Goal: Task Accomplishment & Management: Manage account settings

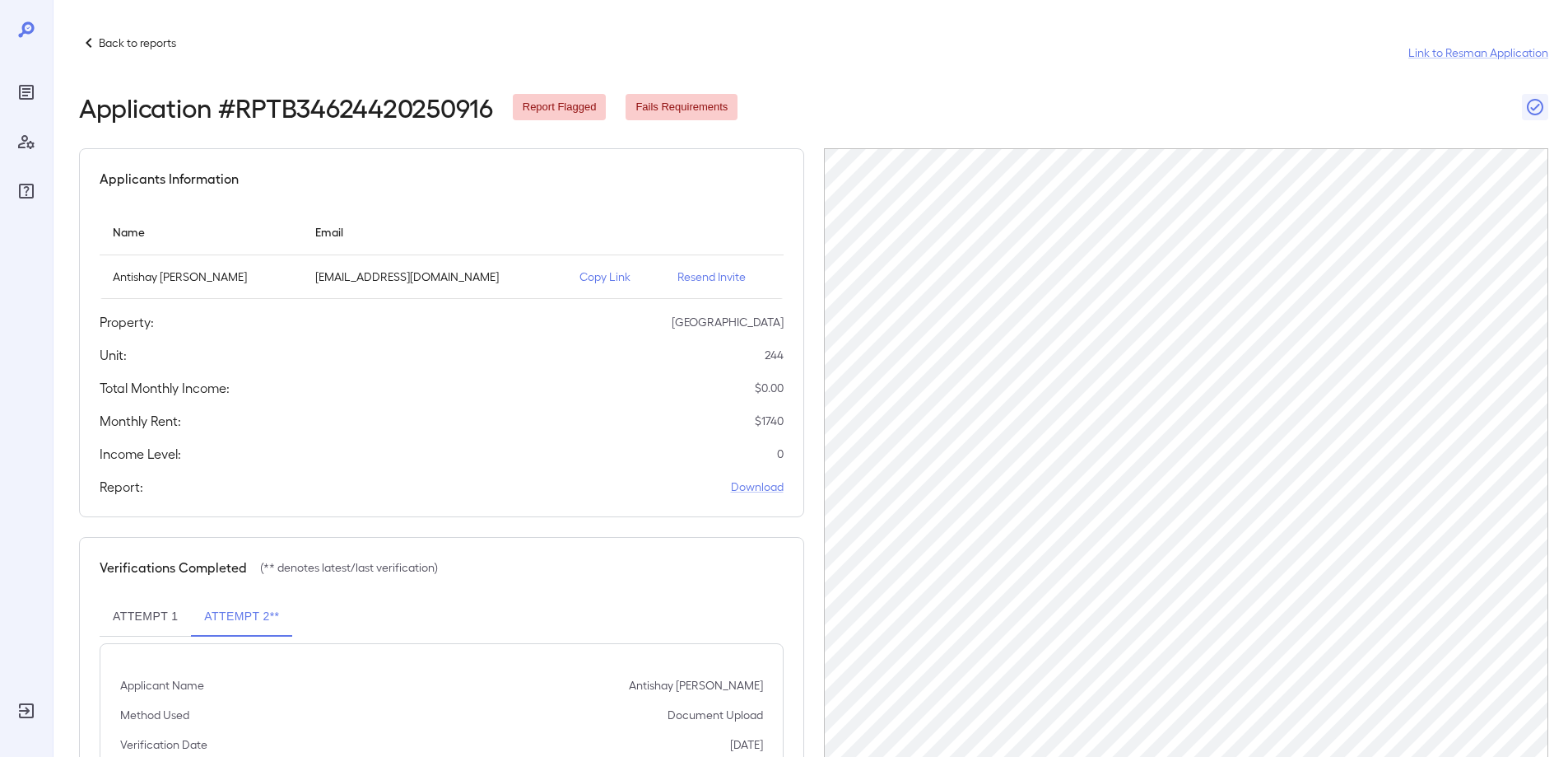
click at [123, 44] on p "Back to reports" at bounding box center [137, 42] width 78 height 17
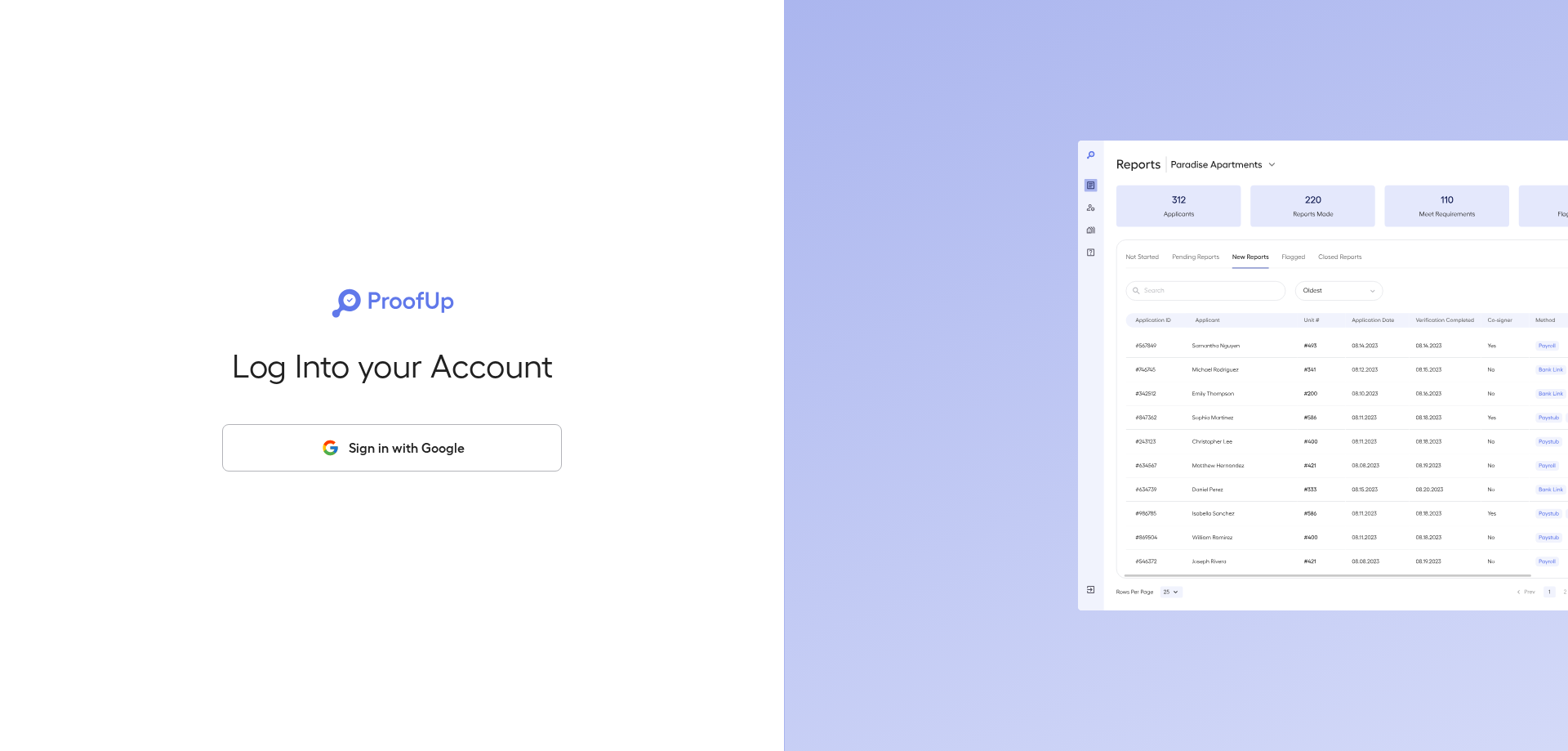
click at [442, 456] on button "Sign in with Google" at bounding box center [392, 447] width 340 height 48
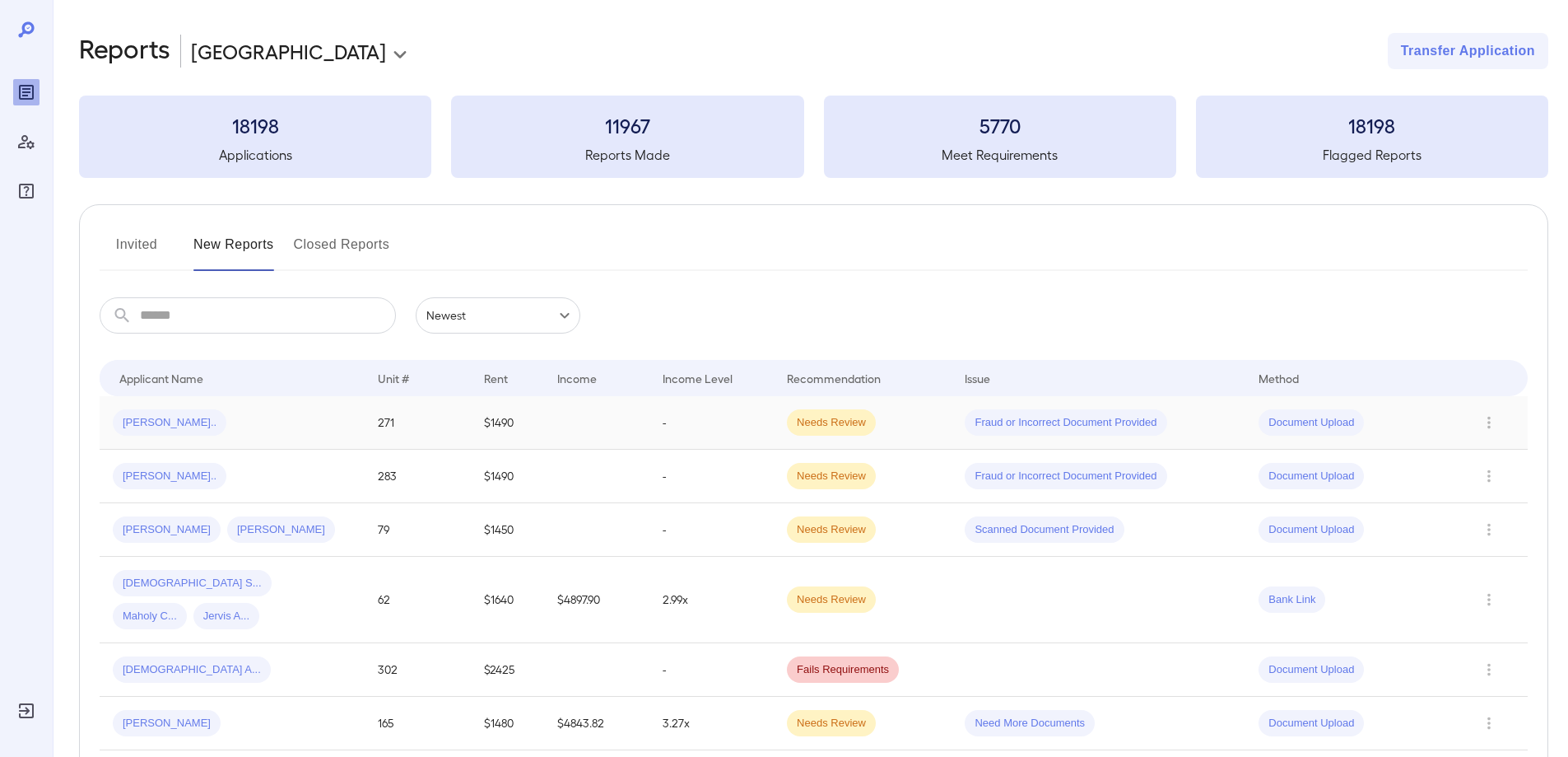
click at [138, 418] on span "[PERSON_NAME].." at bounding box center [169, 423] width 113 height 16
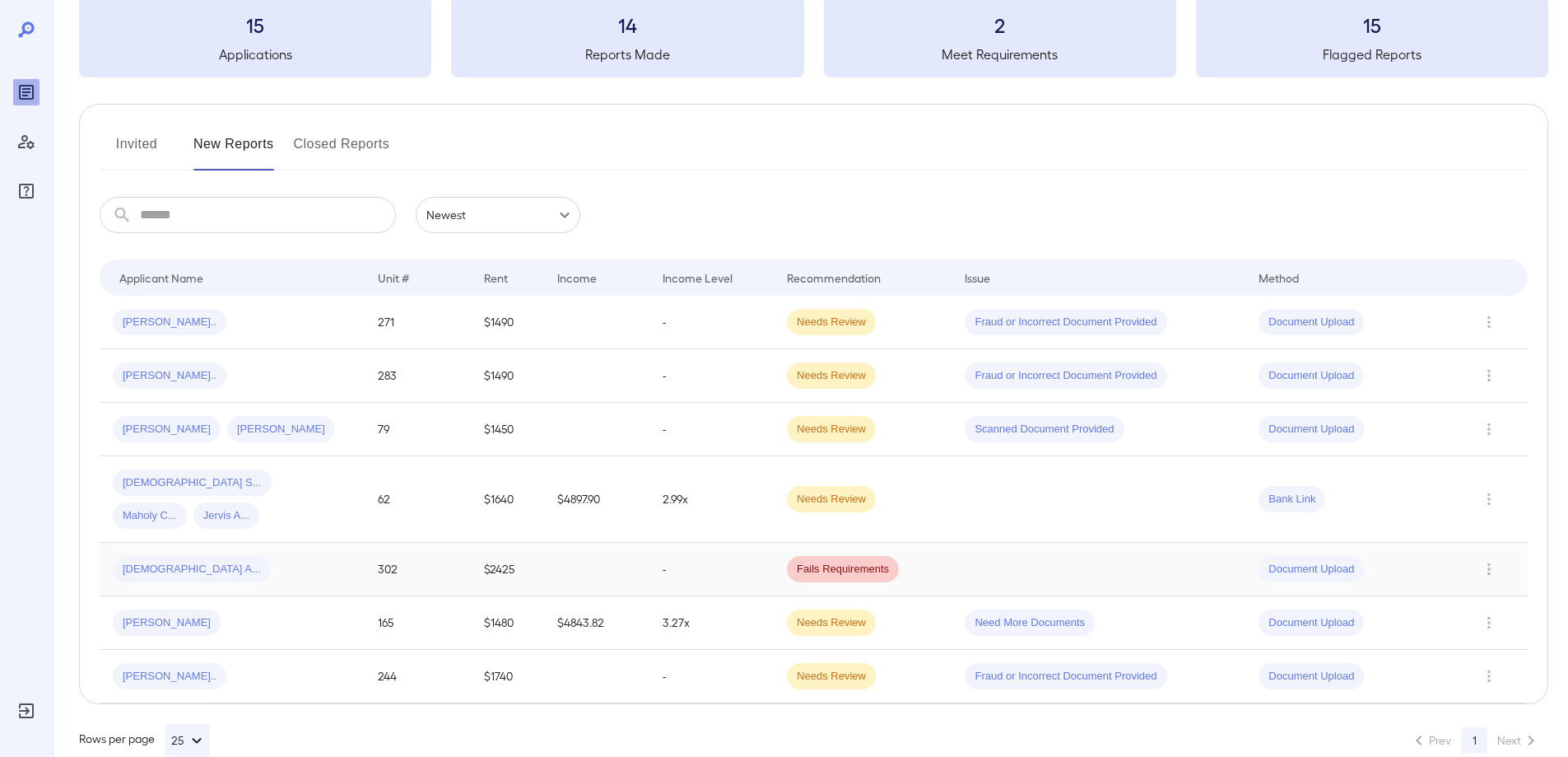
click at [299, 556] on div "Shanitria A..." at bounding box center [232, 569] width 239 height 27
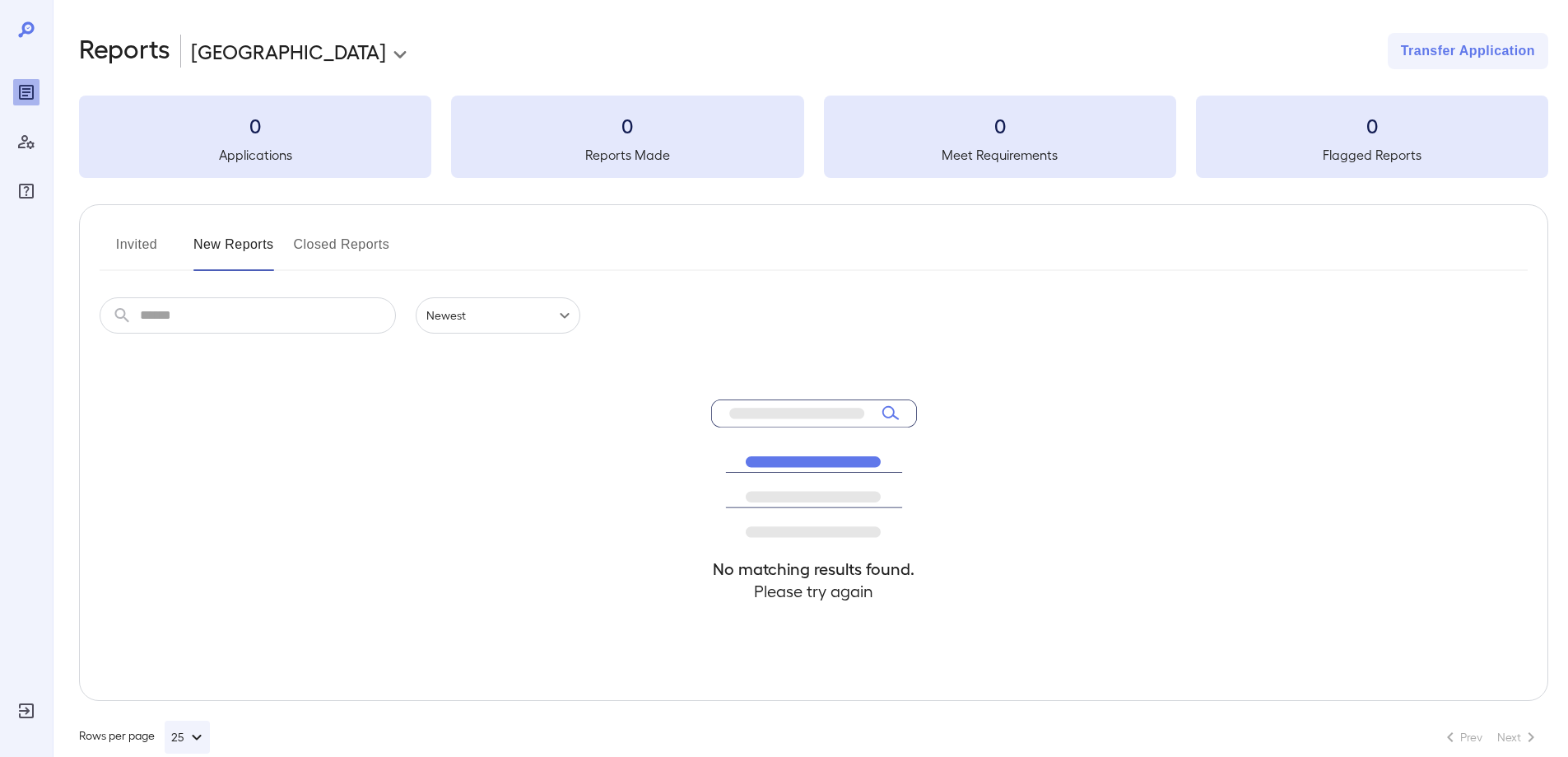
scroll to position [30, 0]
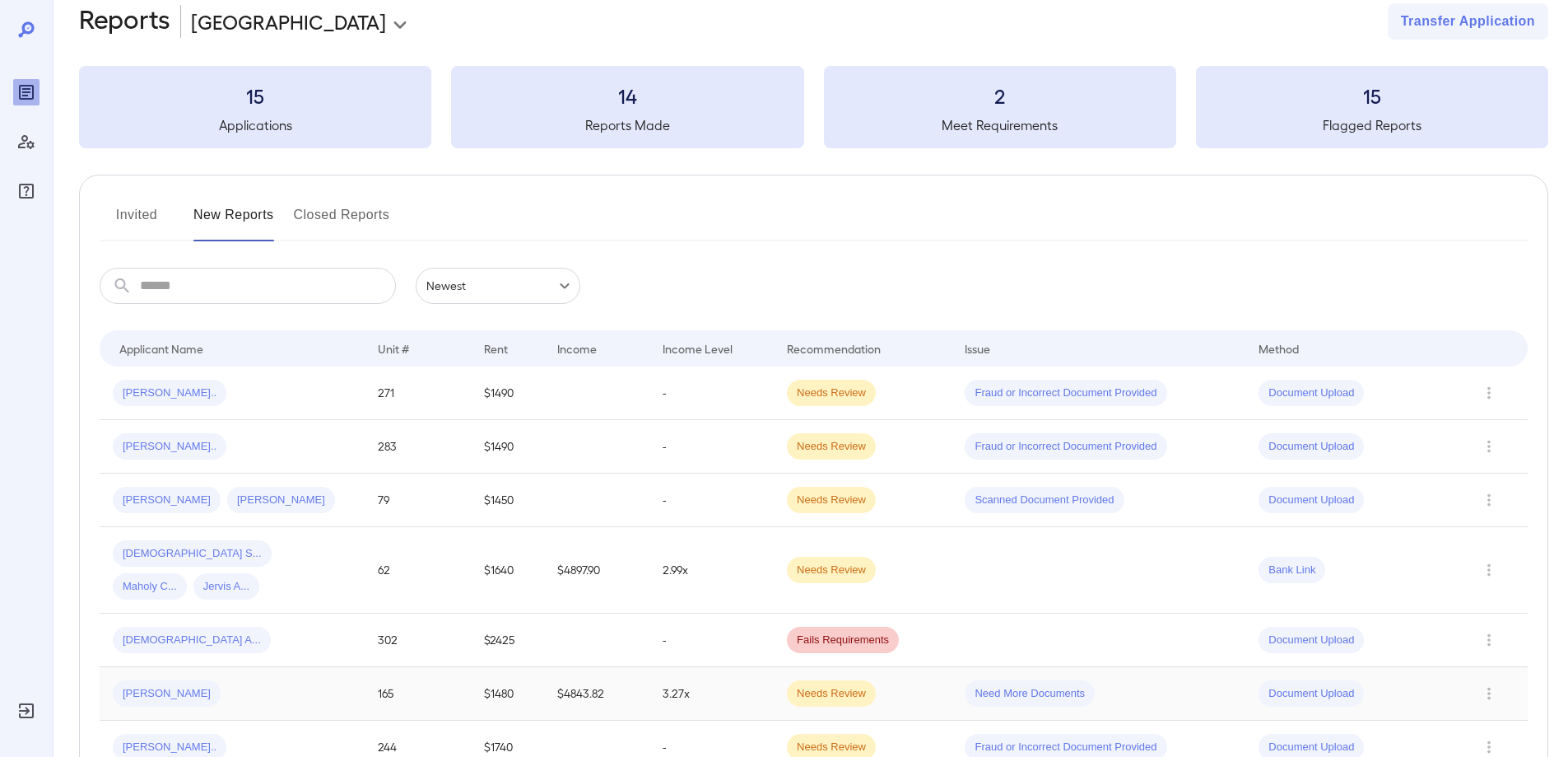
click at [267, 680] on div "Judith E..." at bounding box center [232, 693] width 239 height 27
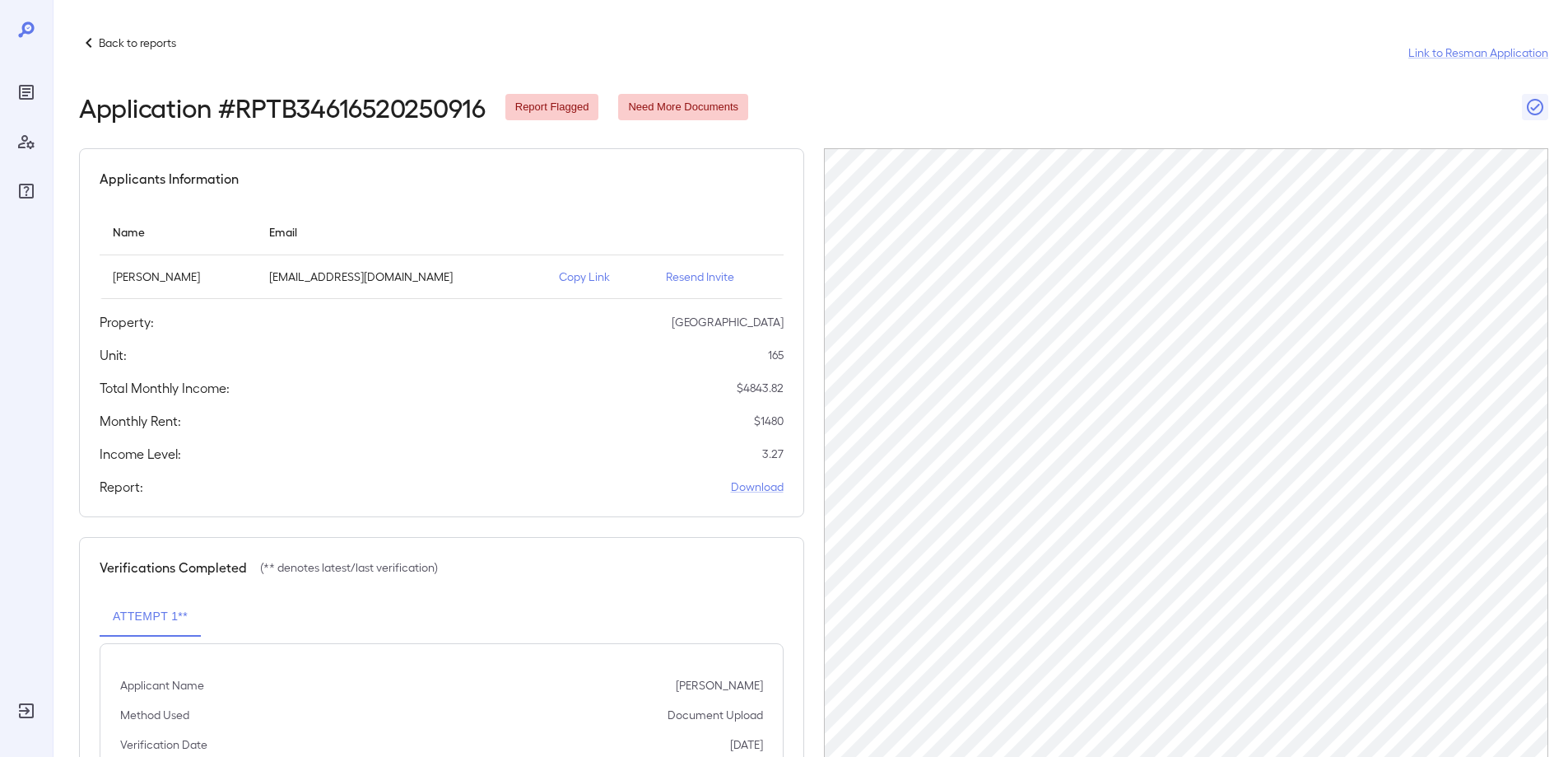
scroll to position [30, 0]
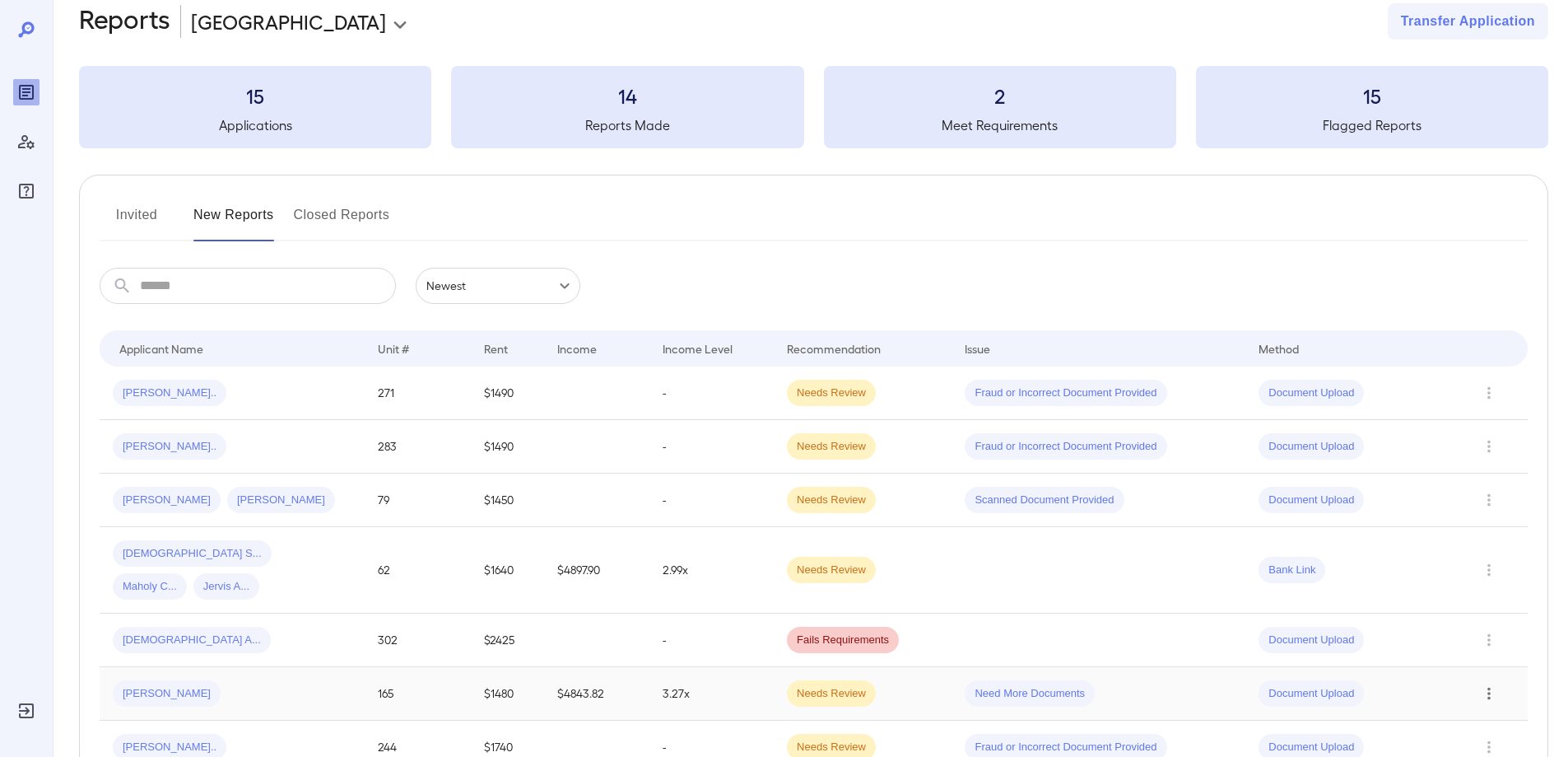
click at [1488, 687] on icon "Row Actions" at bounding box center [1488, 693] width 3 height 13
click at [1480, 675] on li "Remove Flag" at bounding box center [1502, 670] width 130 height 27
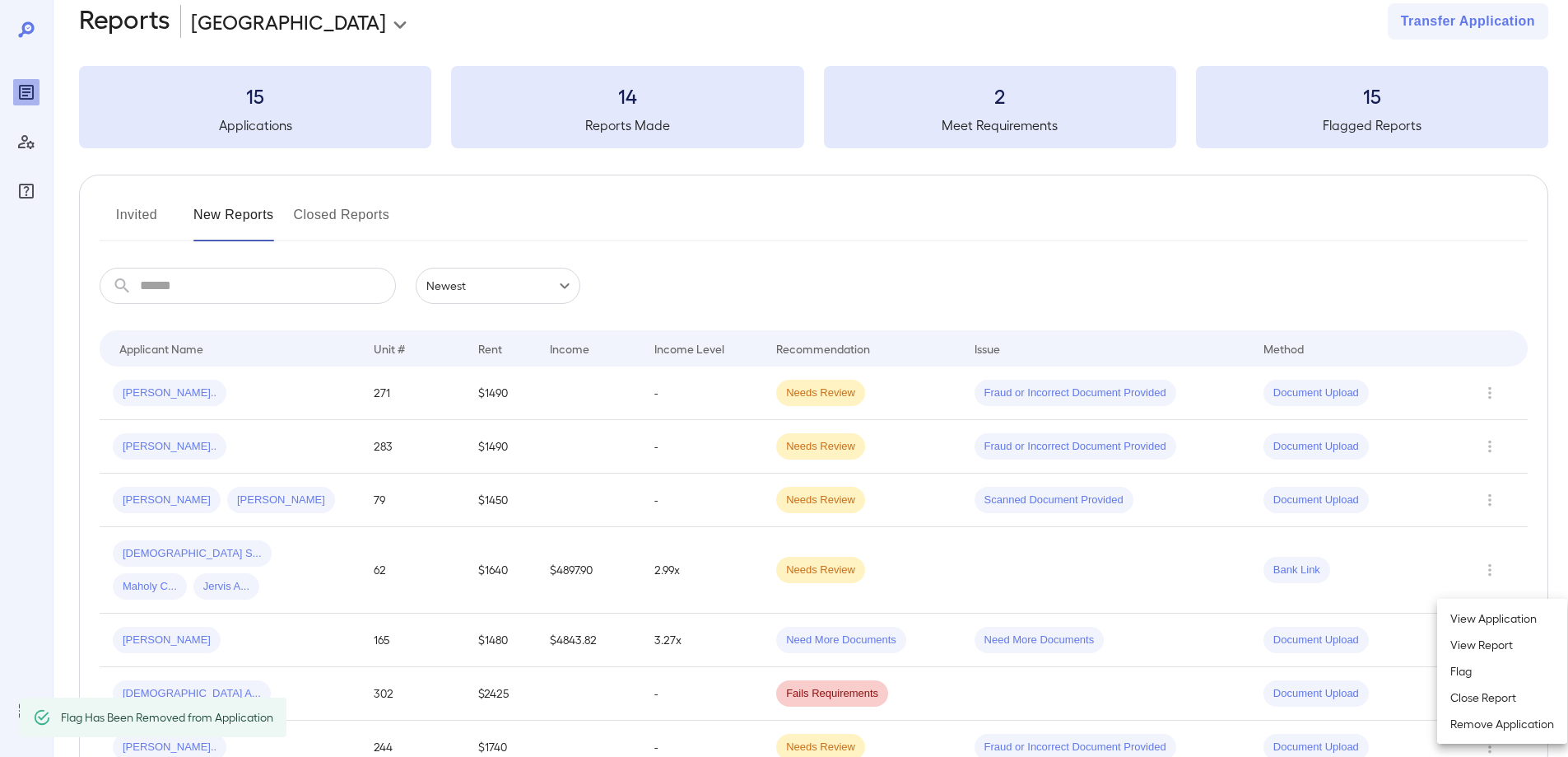
click at [1130, 654] on div at bounding box center [784, 378] width 1568 height 757
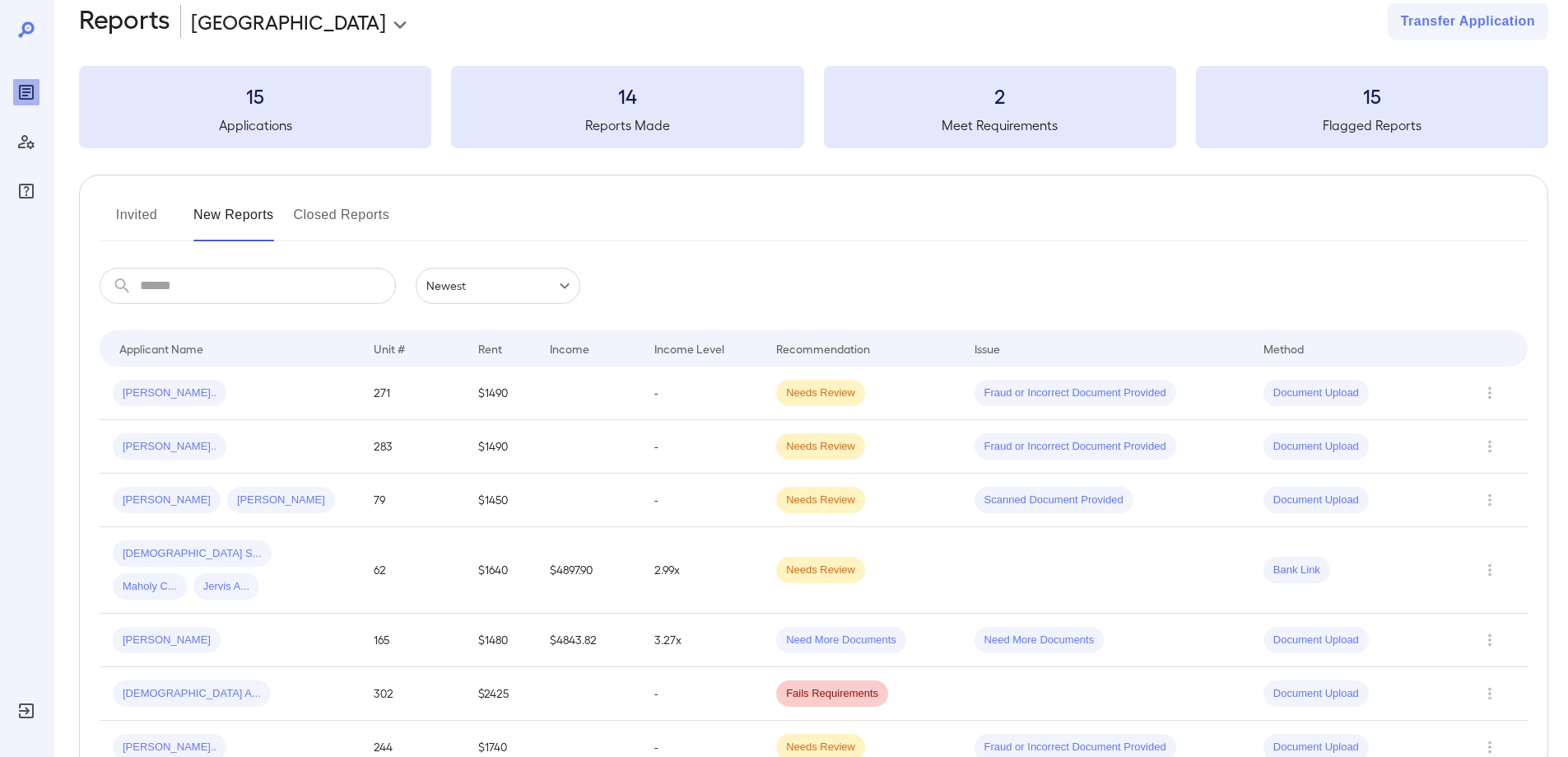
click at [166, 739] on span "Antishay L..." at bounding box center [169, 747] width 113 height 16
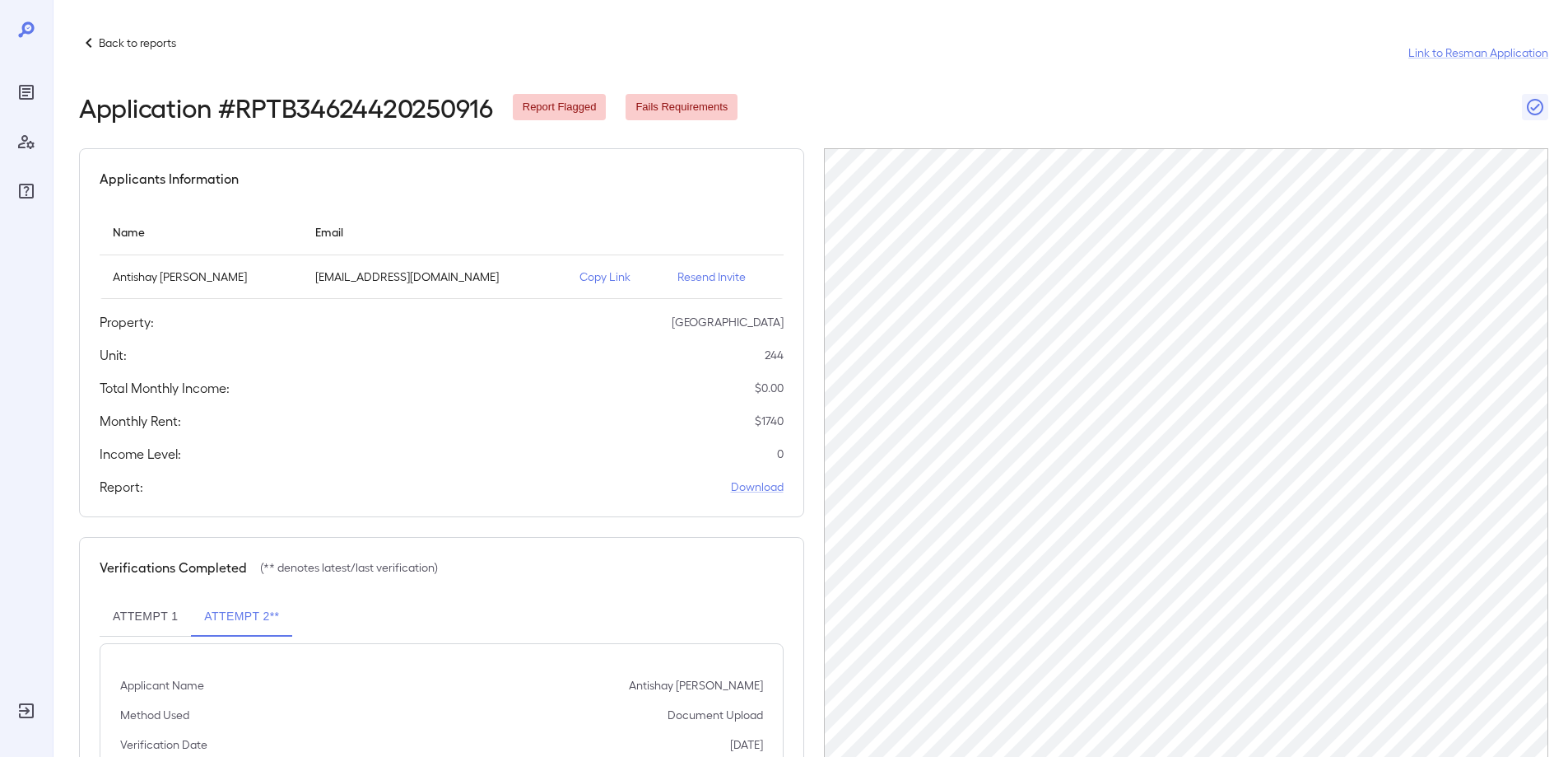
scroll to position [158, 0]
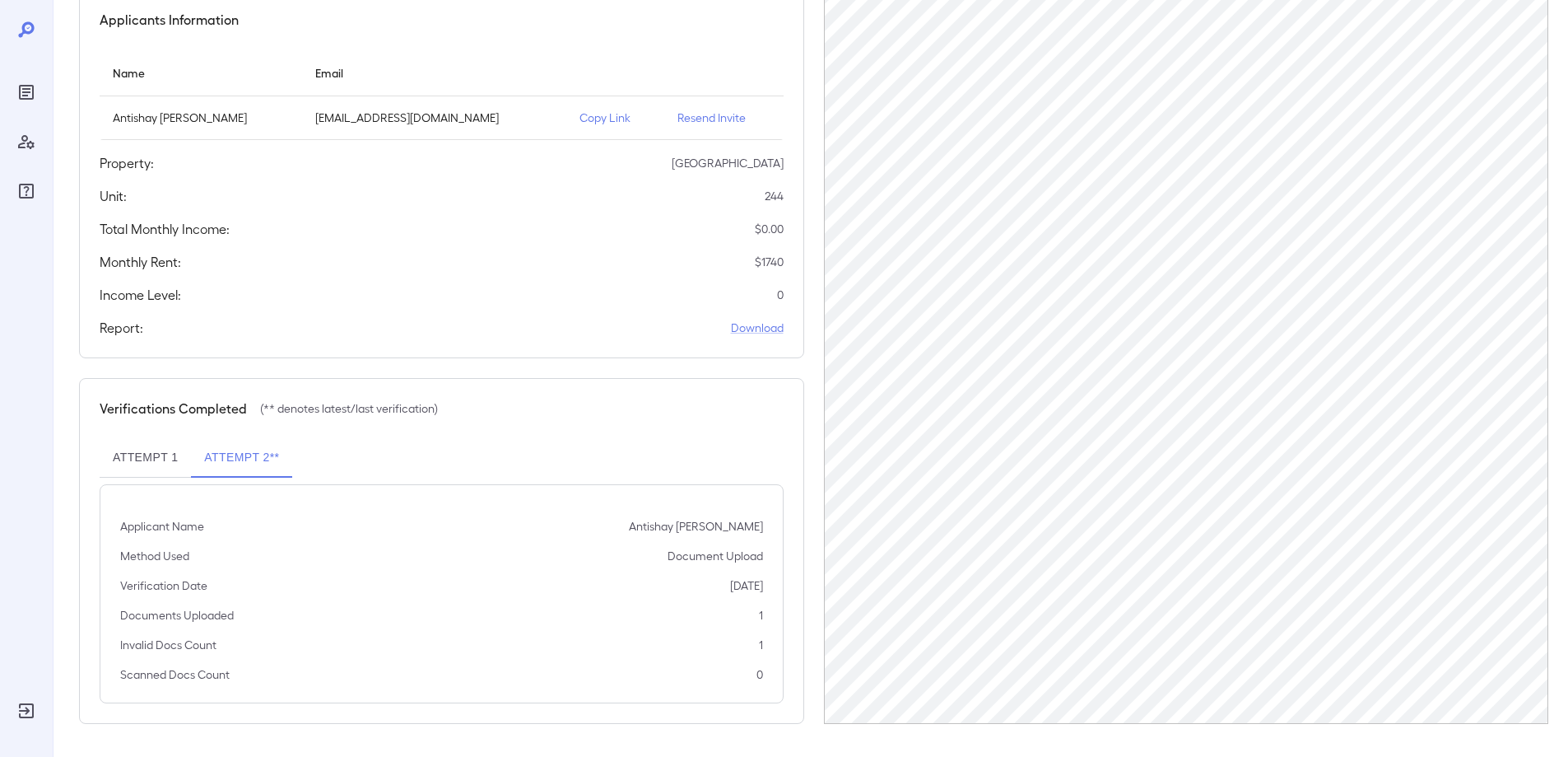
click at [133, 455] on button "Attempt 1" at bounding box center [145, 458] width 92 height 39
click at [218, 456] on button "Attempt 2**" at bounding box center [241, 458] width 101 height 39
drag, startPoint x: 228, startPoint y: 459, endPoint x: 250, endPoint y: 467, distance: 23.4
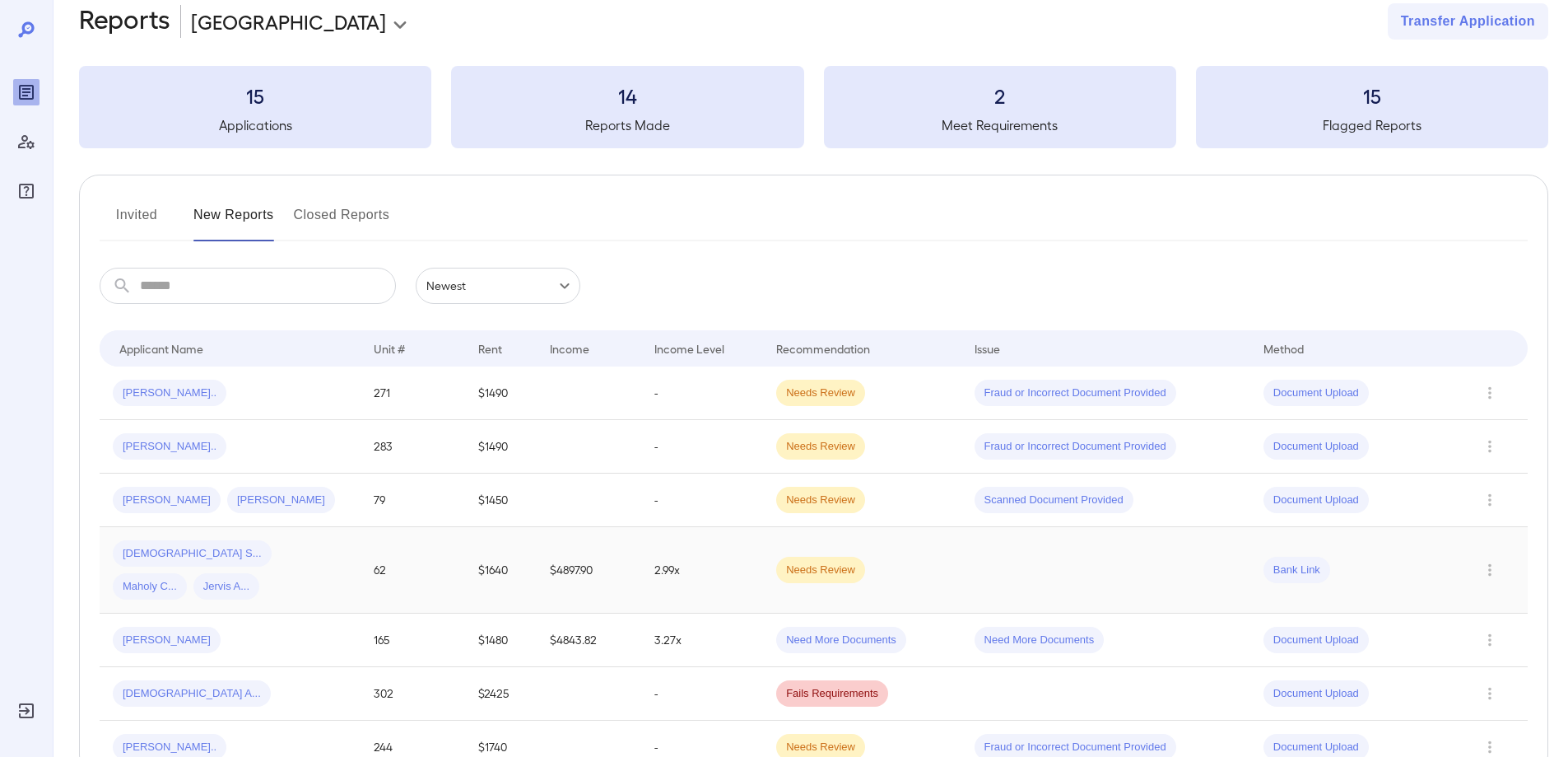
scroll to position [100, 0]
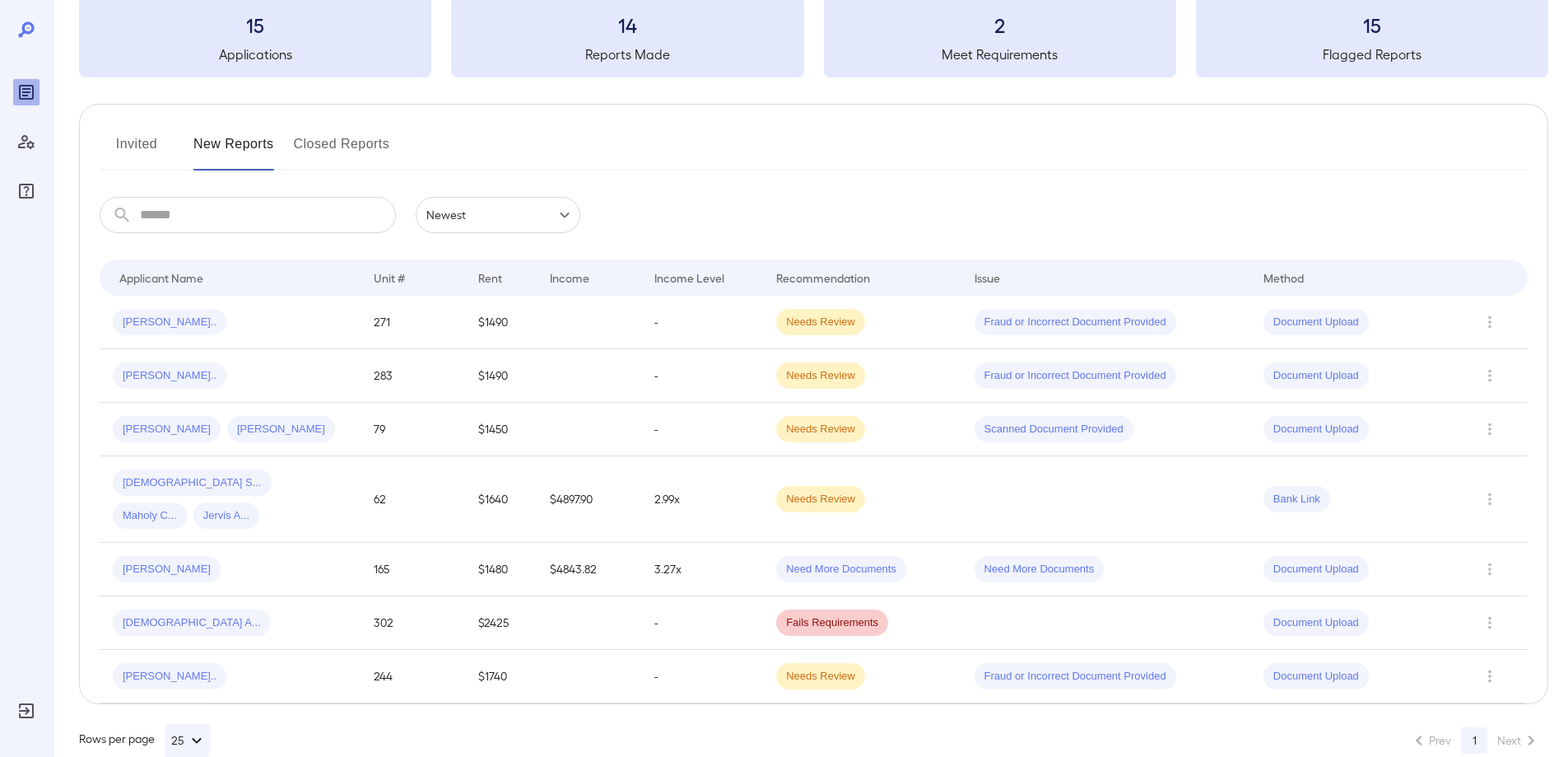
click at [250, 609] on div "Shanitria A..." at bounding box center [230, 622] width 234 height 27
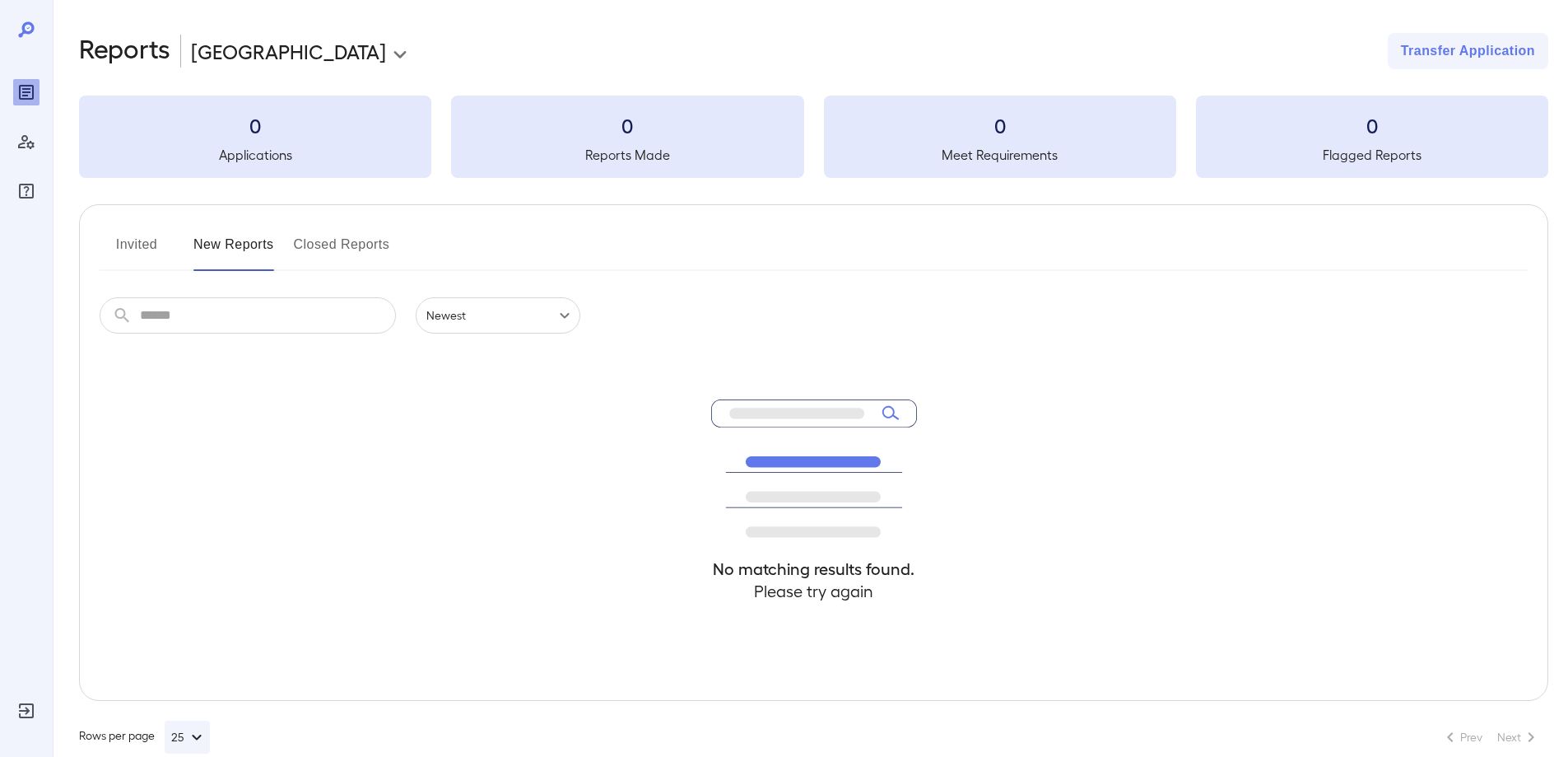
scroll to position [30, 0]
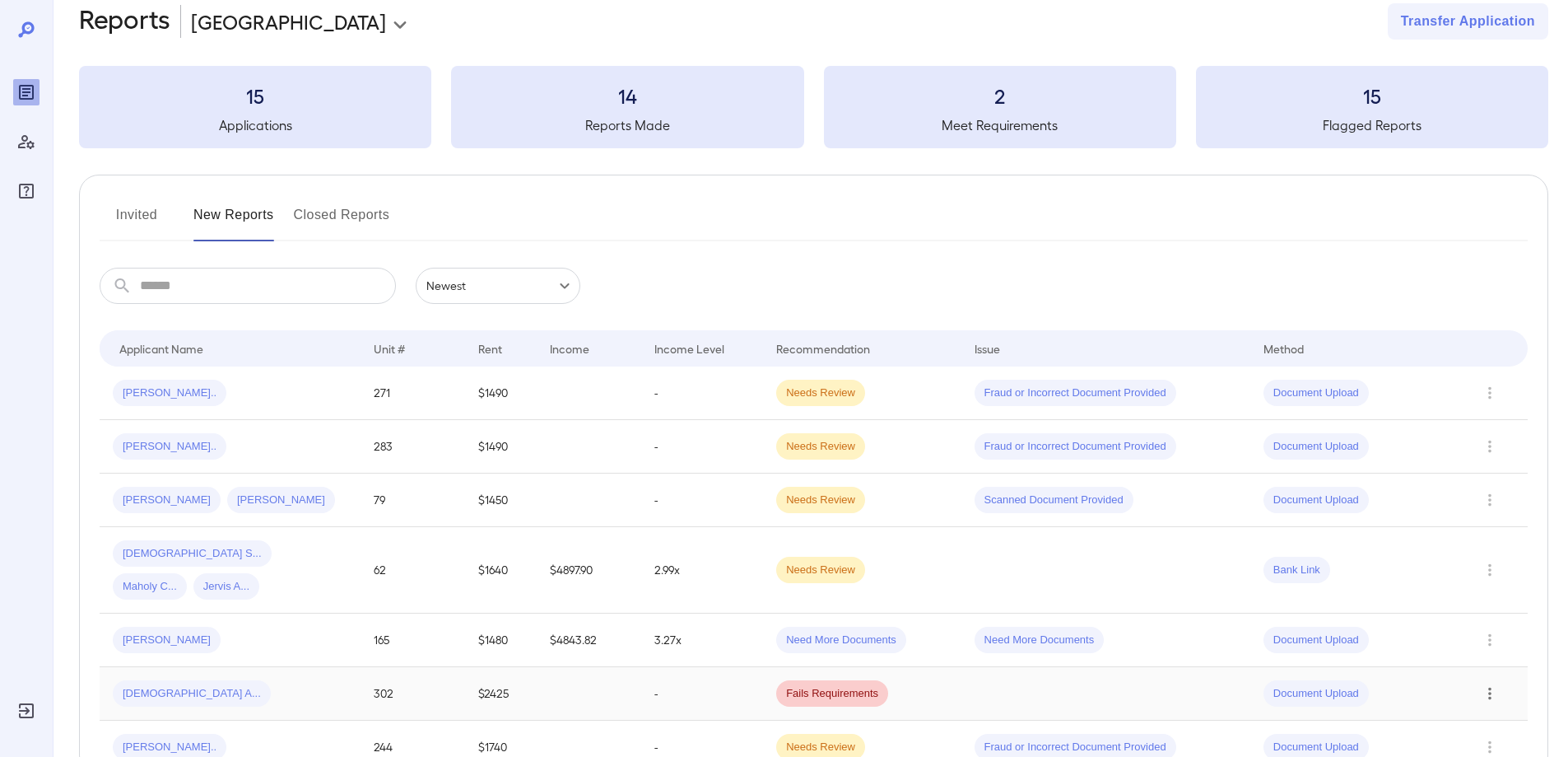
click at [1493, 683] on icon "Row Actions" at bounding box center [1490, 693] width 18 height 20
click at [1479, 699] on li "Close Report" at bounding box center [1502, 697] width 130 height 27
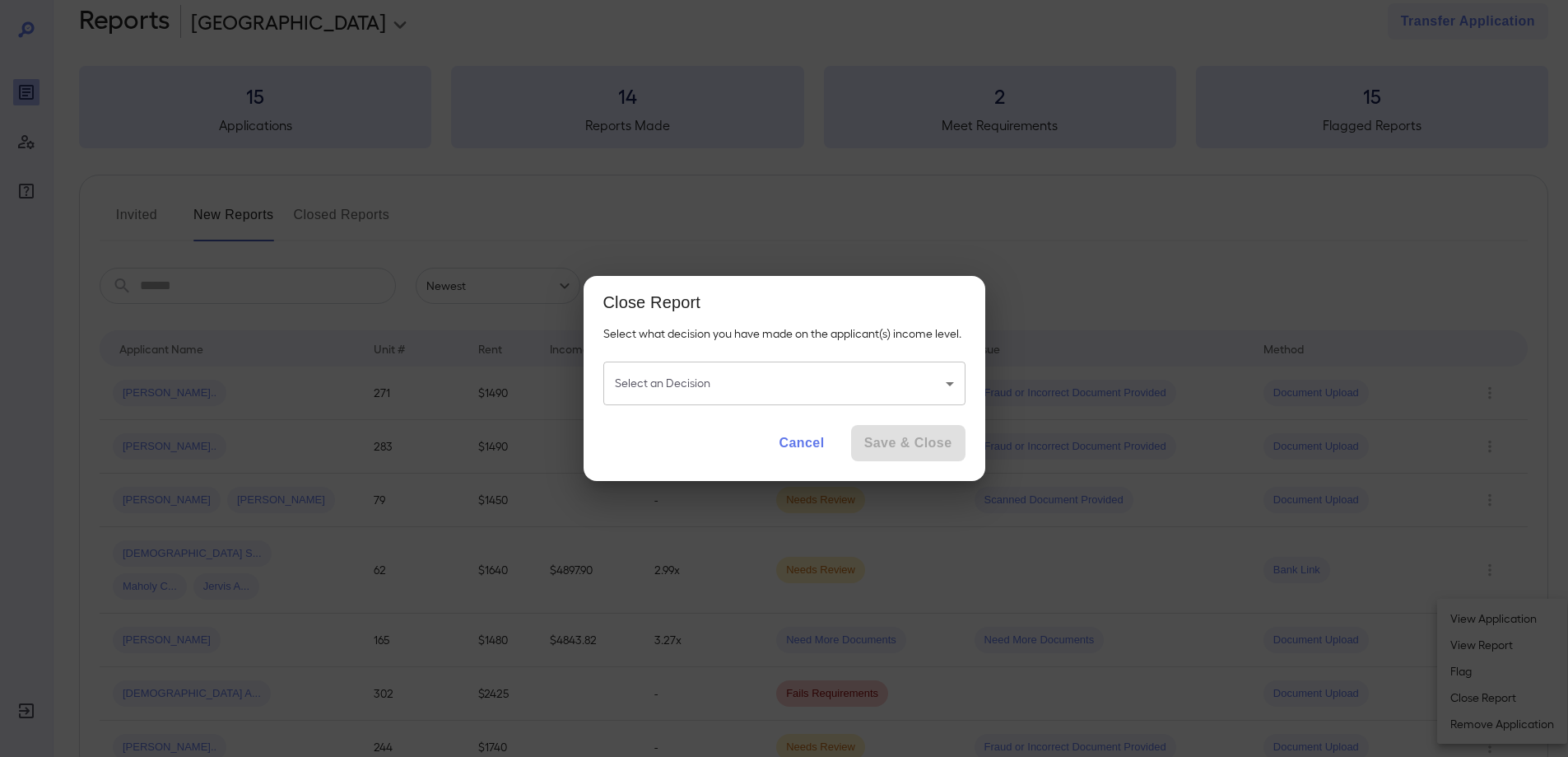
click at [910, 380] on body "**********" at bounding box center [784, 348] width 1568 height 757
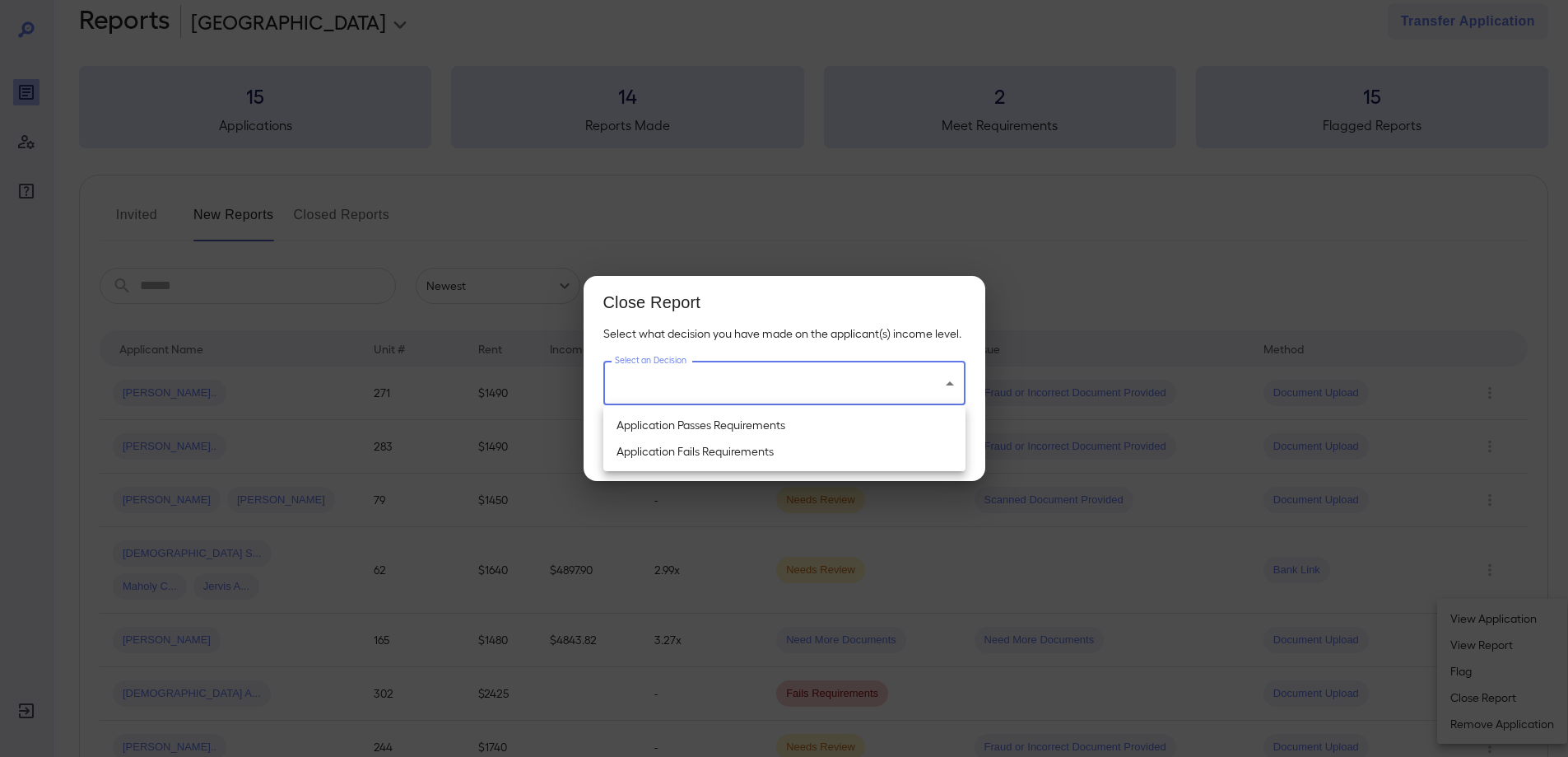
click at [833, 426] on li "Application Passes Requirements" at bounding box center [784, 424] width 362 height 27
type input "**********"
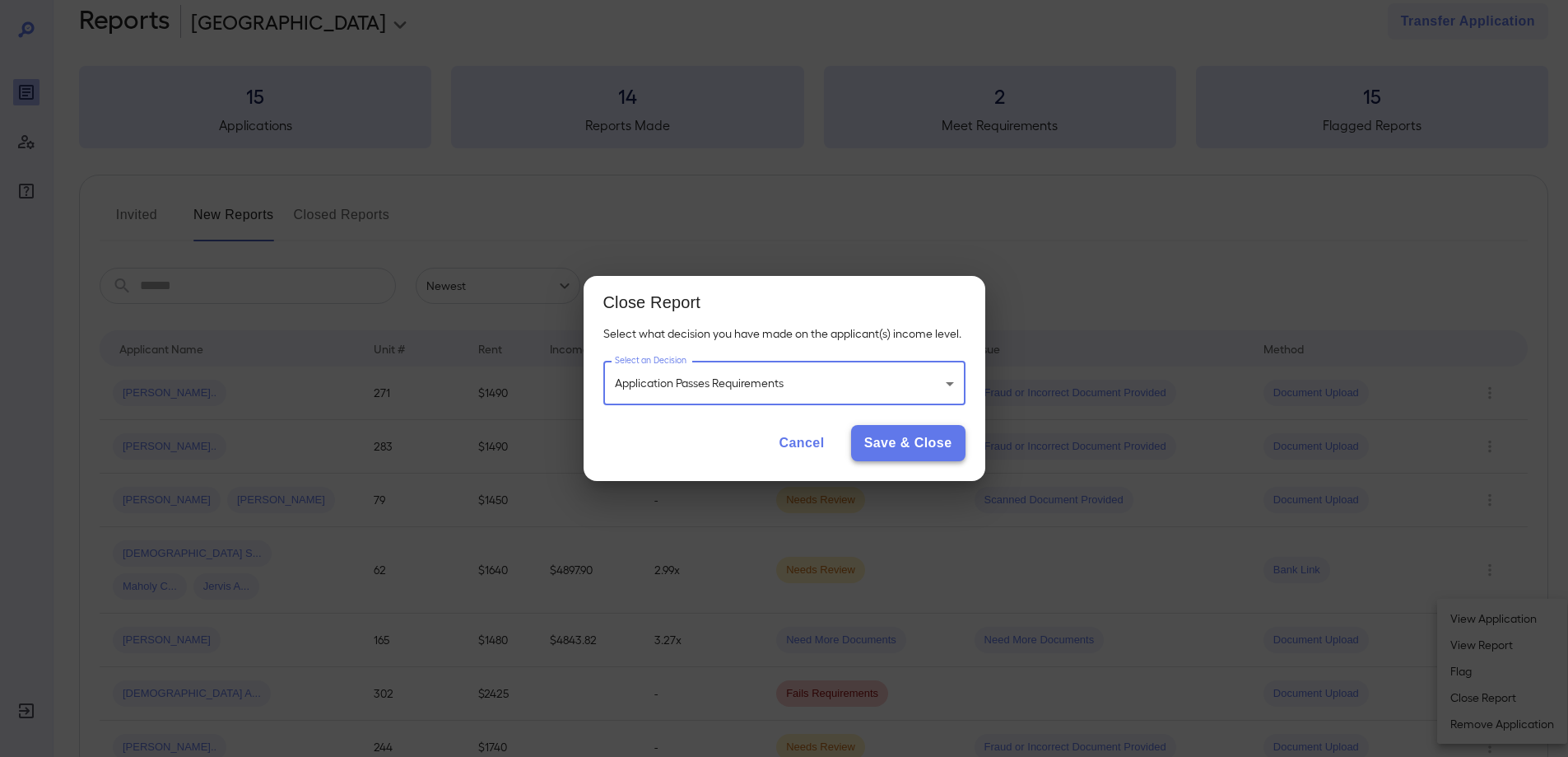
click at [902, 451] on button "Save & Close" at bounding box center [909, 443] width 114 height 36
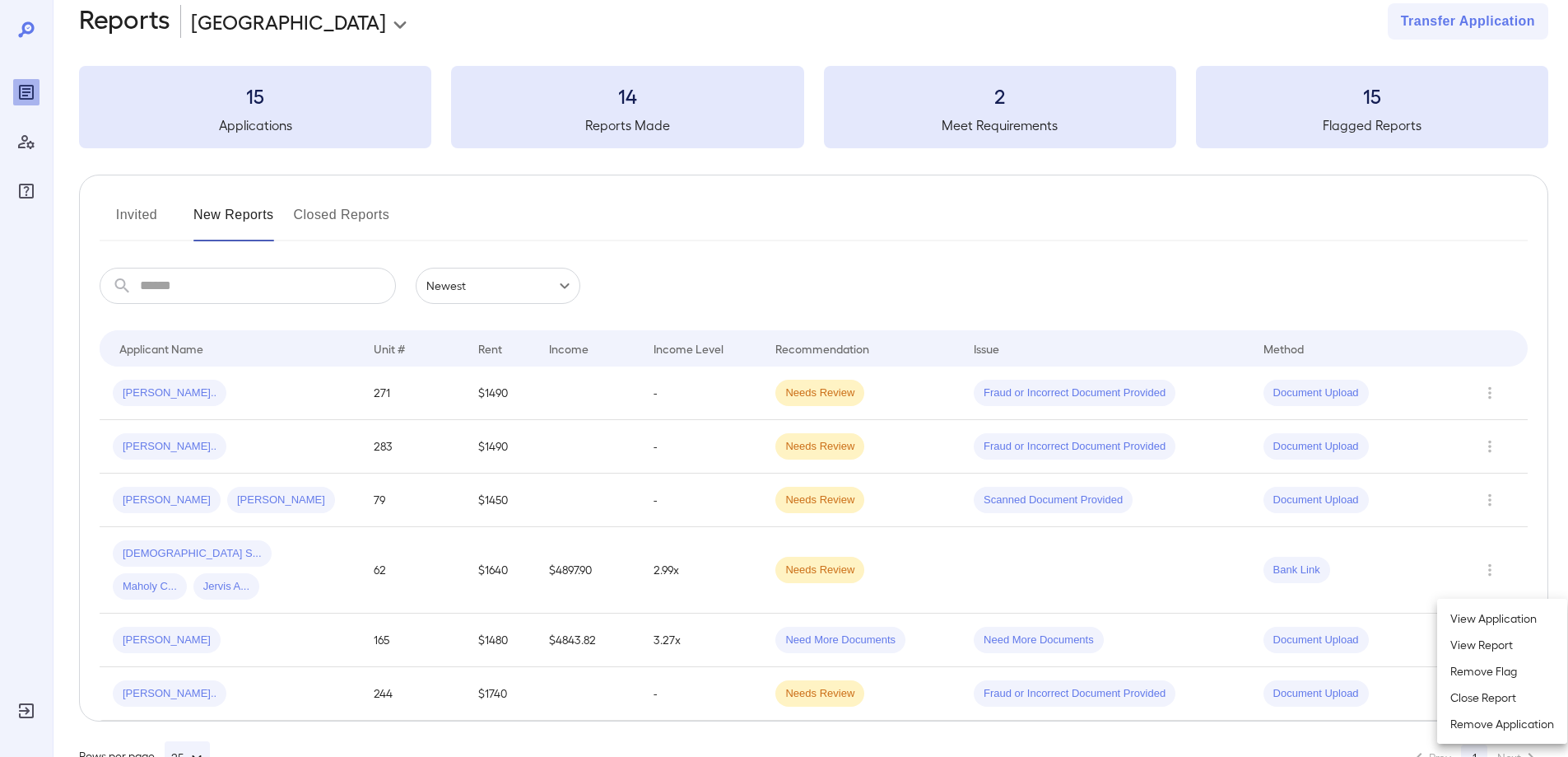
click at [321, 496] on div at bounding box center [784, 378] width 1568 height 757
click at [658, 498] on td "-" at bounding box center [702, 500] width 122 height 53
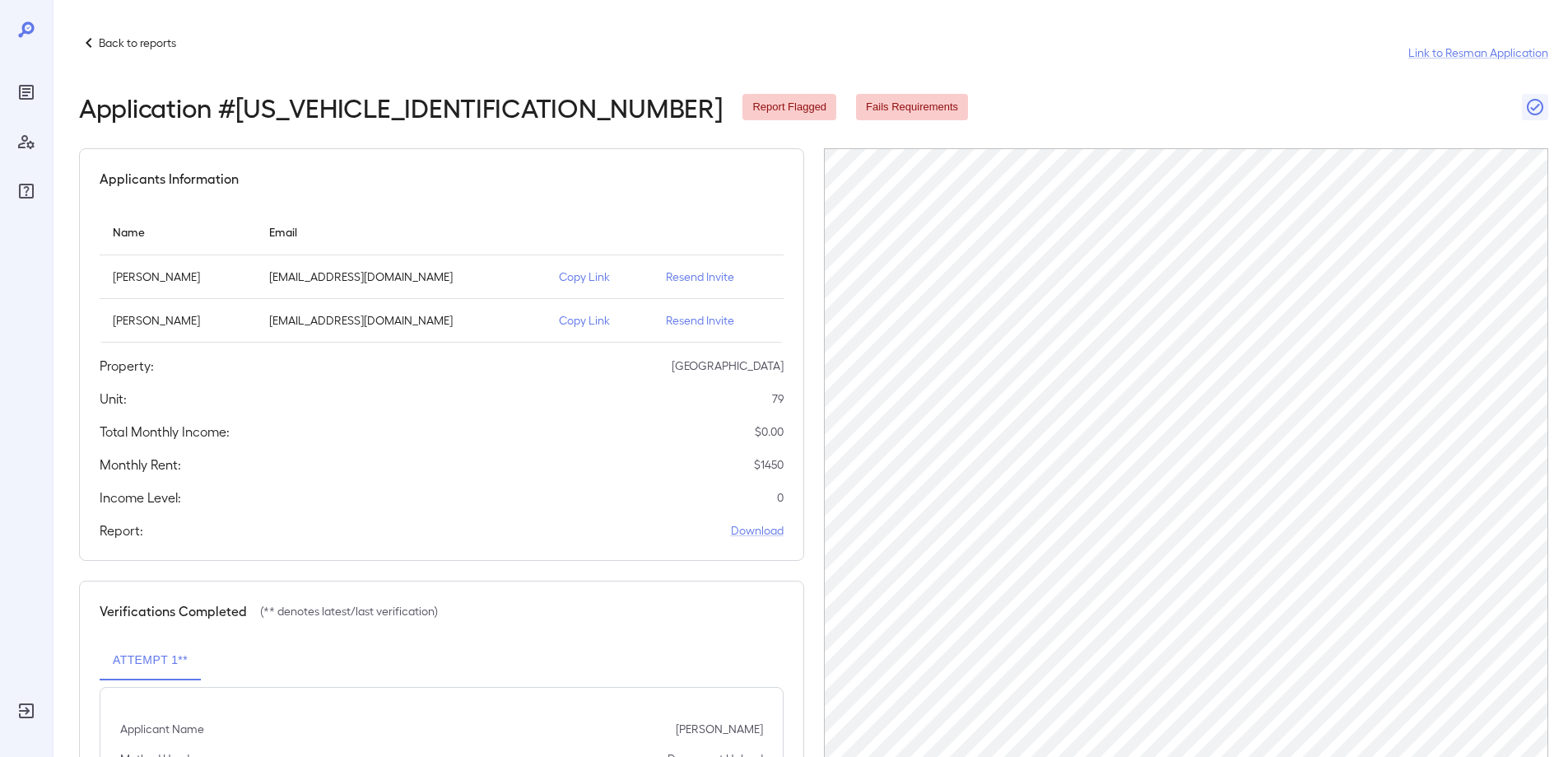
click at [726, 273] on p "Resend Invite" at bounding box center [719, 277] width 104 height 17
click at [717, 325] on p "Resend Invite" at bounding box center [719, 320] width 104 height 17
click at [737, 279] on p "Resend Invite" at bounding box center [719, 277] width 104 height 17
click at [714, 321] on p "Resend Invite" at bounding box center [719, 320] width 104 height 17
